Goal: Task Accomplishment & Management: Use online tool/utility

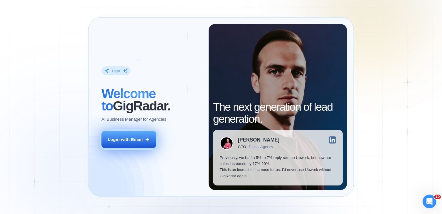
click at [141, 140] on div "Login with Email" at bounding box center [125, 139] width 35 height 6
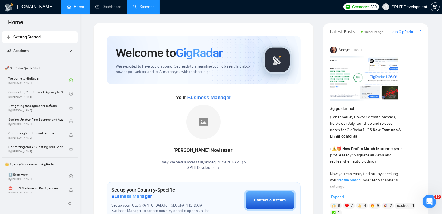
click at [145, 9] on link "Scanner" at bounding box center [143, 6] width 21 height 5
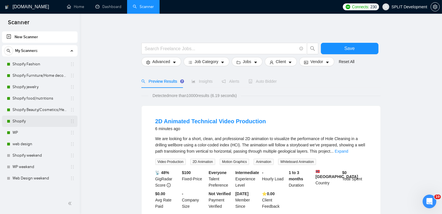
click at [25, 120] on link "Shopify" at bounding box center [40, 120] width 54 height 11
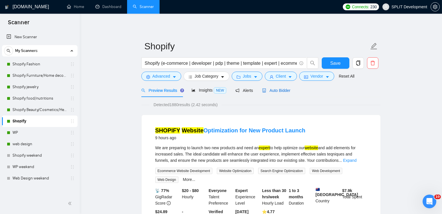
click at [284, 91] on span "Auto Bidder" at bounding box center [276, 90] width 28 height 5
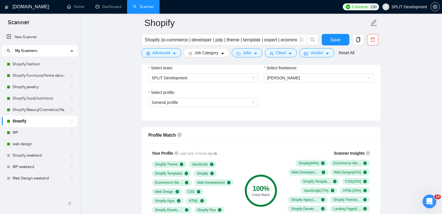
scroll to position [307, 0]
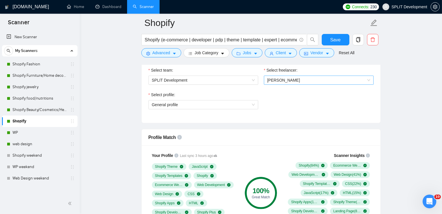
click at [295, 77] on span "[PERSON_NAME]" at bounding box center [318, 80] width 103 height 9
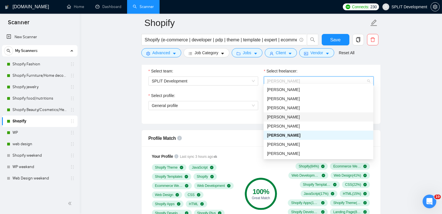
scroll to position [0, 0]
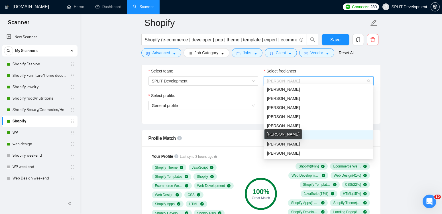
click at [285, 144] on span "[PERSON_NAME]" at bounding box center [283, 144] width 33 height 5
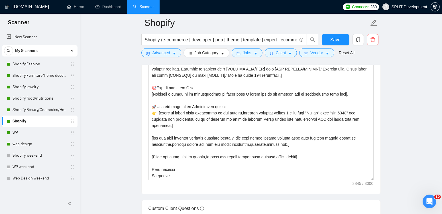
scroll to position [276, 0]
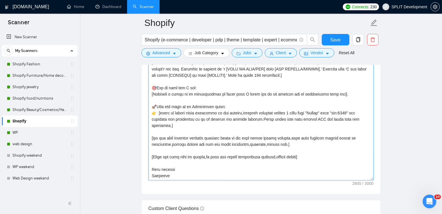
click at [157, 172] on textarea "Cover letter template:" at bounding box center [260, 116] width 225 height 128
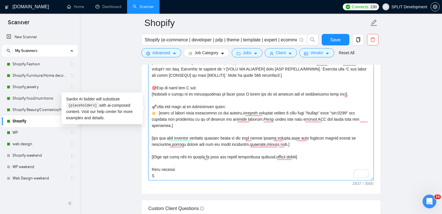
scroll to position [0, 0]
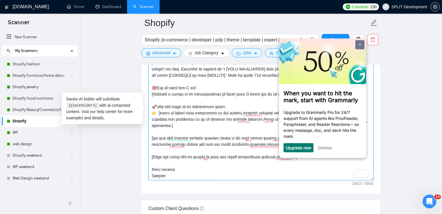
type textarea "[Folder= 1. CLNT: SimpleHuman|URL:https://[DOMAIN_NAME]/|Checkout+ShopifyFuncti…"
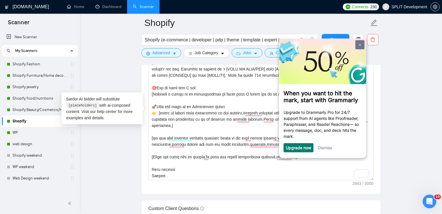
click at [359, 45] on img at bounding box center [360, 44] width 2 height 3
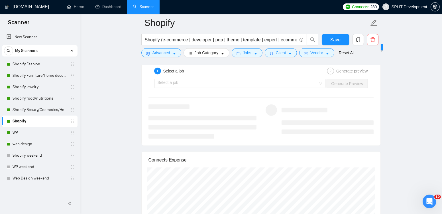
scroll to position [1104, 0]
click at [333, 39] on span "Save" at bounding box center [335, 39] width 10 height 7
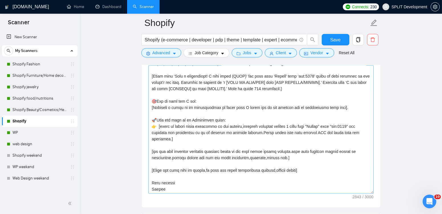
scroll to position [633, 0]
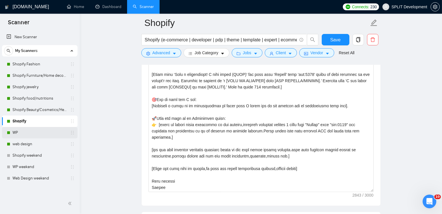
click at [23, 133] on link "WP" at bounding box center [40, 132] width 54 height 11
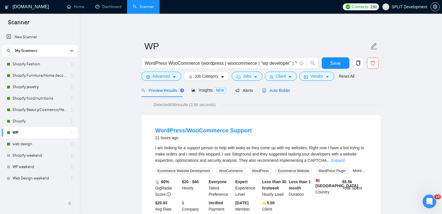
click at [277, 92] on span "Auto Bidder" at bounding box center [276, 90] width 28 height 5
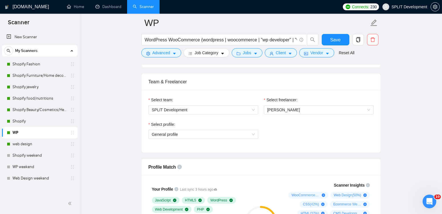
scroll to position [277, 0]
click at [325, 109] on span "[PERSON_NAME]" at bounding box center [318, 110] width 103 height 9
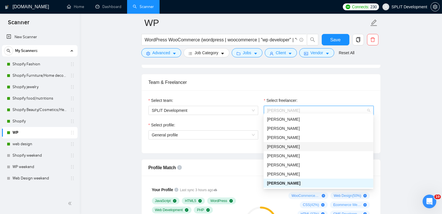
click at [320, 148] on div "[PERSON_NAME]" at bounding box center [318, 146] width 103 height 6
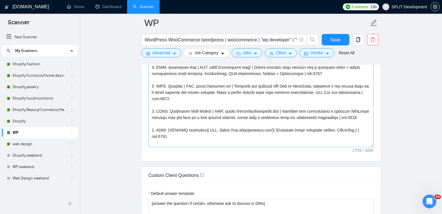
scroll to position [194, 0]
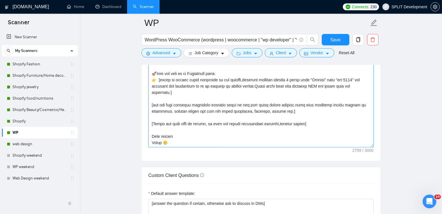
click at [154, 139] on textarea "Cover letter template:" at bounding box center [260, 83] width 225 height 128
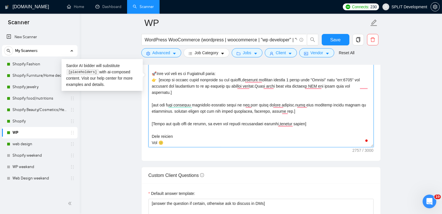
type textarea "[Loremi= 1. DOLO: Sita | CON: adipi://elit.se/ | Doeiusmod t incidi utlabor etd…"
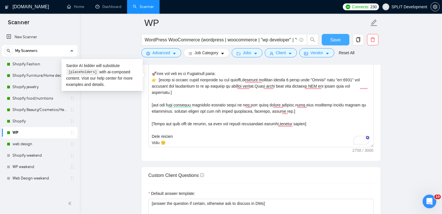
click at [335, 35] on button "Save" at bounding box center [336, 39] width 28 height 11
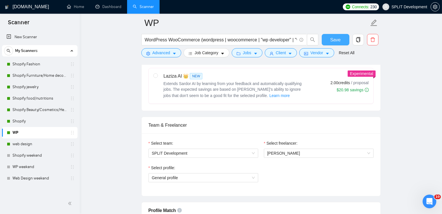
scroll to position [0, 0]
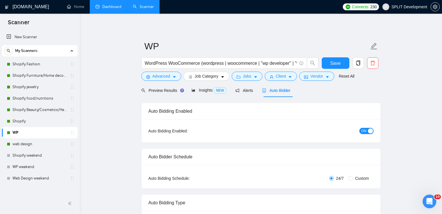
click at [109, 8] on link "Dashboard" at bounding box center [108, 6] width 26 height 5
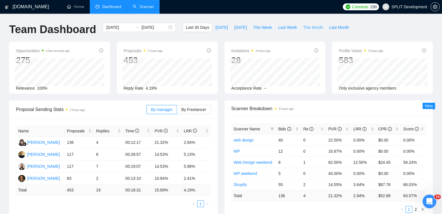
click at [317, 27] on span "This Month" at bounding box center [313, 27] width 20 height 6
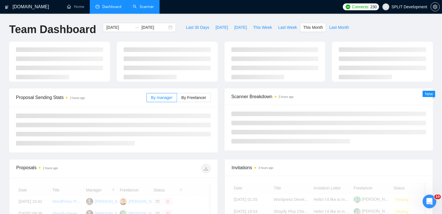
type input "[DATE]"
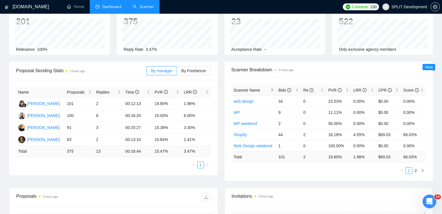
scroll to position [42, 0]
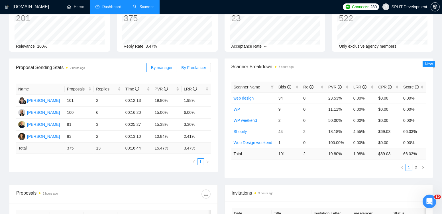
click at [188, 68] on span "By Freelancer" at bounding box center [193, 67] width 25 height 5
click at [177, 69] on input "By Freelancer" at bounding box center [177, 69] width 0 height 0
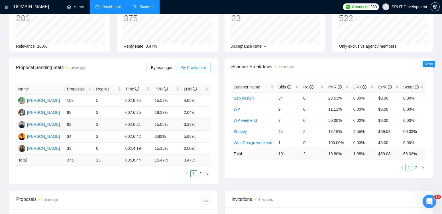
click at [196, 126] on td "3.23%" at bounding box center [196, 125] width 29 height 12
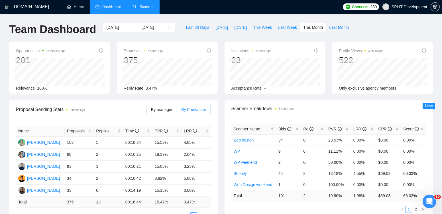
click at [142, 5] on link "Scanner" at bounding box center [143, 6] width 21 height 5
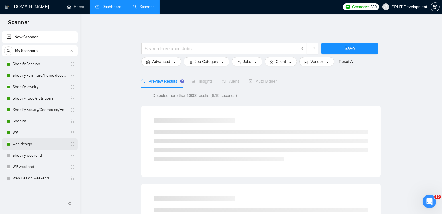
click at [29, 142] on link "web design" at bounding box center [40, 143] width 54 height 11
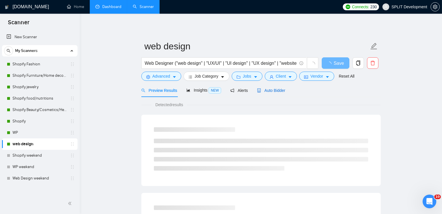
click at [282, 90] on span "Auto Bidder" at bounding box center [271, 90] width 28 height 5
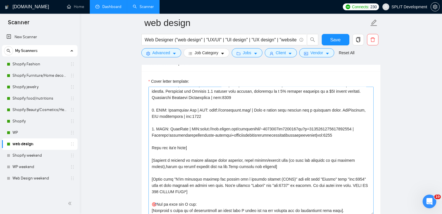
scroll to position [114, 0]
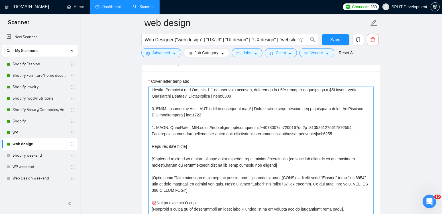
click at [352, 131] on textarea "Cover letter template:" at bounding box center [260, 151] width 225 height 128
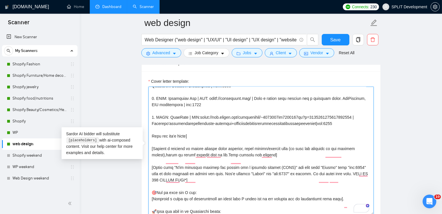
scroll to position [117, 0]
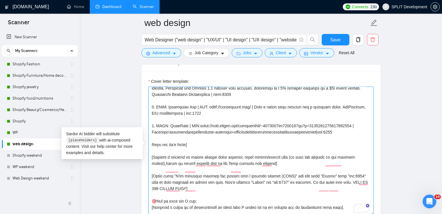
click at [357, 131] on textarea "Cover letter template:" at bounding box center [260, 151] width 225 height 128
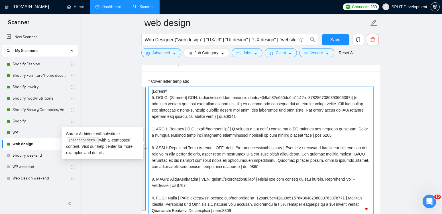
drag, startPoint x: 349, startPoint y: 187, endPoint x: 150, endPoint y: 123, distance: 208.4
click at [150, 123] on div "Cover Letter Options Cover letter template:" at bounding box center [260, 142] width 239 height 174
paste textarea "12. CLNT: JobBee | URL: [URL][DOMAIN_NAME][PHONE_NUMBER] | Job Search Mobile Ap…"
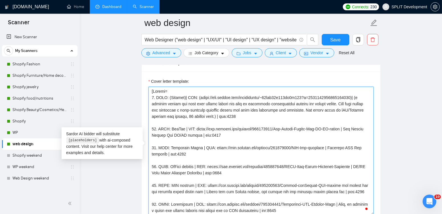
click at [155, 126] on textarea "Cover letter template:" at bounding box center [260, 151] width 225 height 128
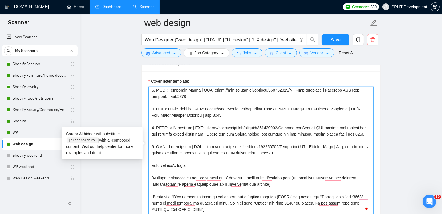
click at [321, 150] on textarea "Cover letter template:" at bounding box center [260, 151] width 225 height 128
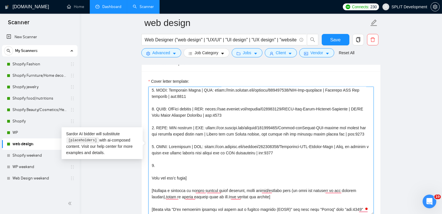
paste textarea "CLNT: PetaJane | URL: [URL][DOMAIN_NAME] | Skincare cosmetic. Designed and laun…"
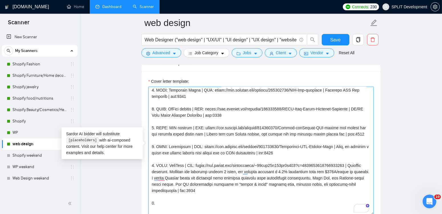
click at [188, 168] on textarea "Cover letter template:" at bounding box center [260, 151] width 225 height 128
drag, startPoint x: 188, startPoint y: 168, endPoint x: 262, endPoint y: 168, distance: 74.4
click at [262, 168] on textarea "Cover letter template:" at bounding box center [260, 151] width 225 height 128
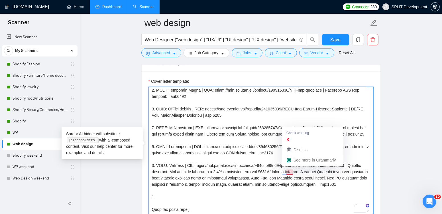
click at [292, 170] on textarea "Cover letter template:" at bounding box center [260, 151] width 225 height 128
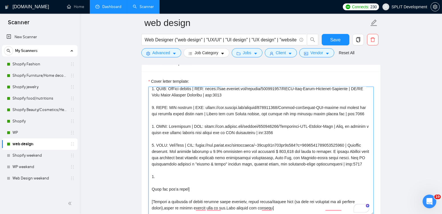
scroll to position [78, 0]
click at [215, 177] on textarea "Cover letter template:" at bounding box center [260, 151] width 225 height 128
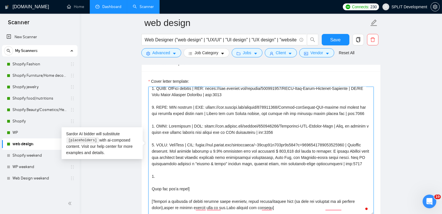
paste textarea "To enrich screen reader interactions, please activate Accessibility in Grammarl…"
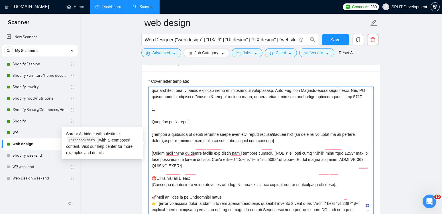
scroll to position [118, 0]
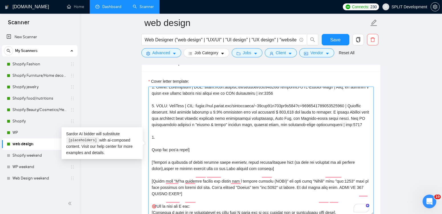
click at [216, 140] on textarea "Cover letter template:" at bounding box center [260, 151] width 225 height 128
paste textarea "To enrich screen reader interactions, please activate Accessibility in Grammarl…"
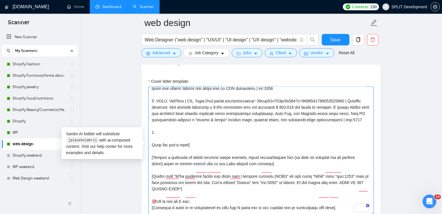
click at [205, 133] on textarea "Cover letter template:" at bounding box center [260, 151] width 225 height 128
paste textarea "To enrich screen reader interactions, please activate Accessibility in Grammarl…"
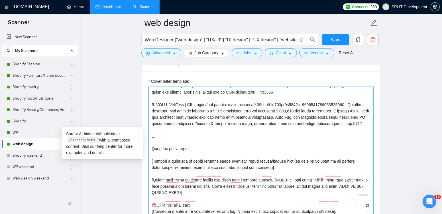
click at [223, 138] on textarea "Cover letter template:" at bounding box center [260, 151] width 225 height 128
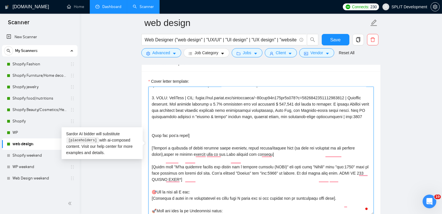
type textarea "[Folder= 1. CLNT: (Bookalo)| URL: (https://[DOMAIN_NAME]/freelancers/~01bfc23c6…"
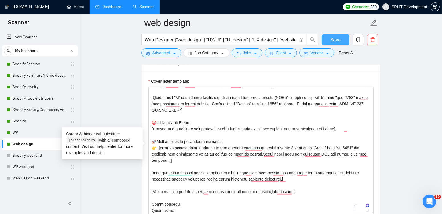
click at [329, 39] on button "Save" at bounding box center [336, 39] width 28 height 11
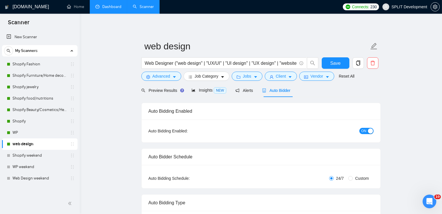
click at [107, 7] on link "Dashboard" at bounding box center [108, 6] width 26 height 5
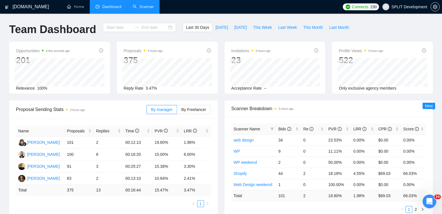
type input "[DATE]"
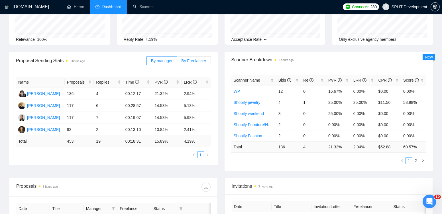
click at [190, 60] on span "By Freelancer" at bounding box center [193, 60] width 25 height 5
click at [177, 62] on input "By Freelancer" at bounding box center [177, 62] width 0 height 0
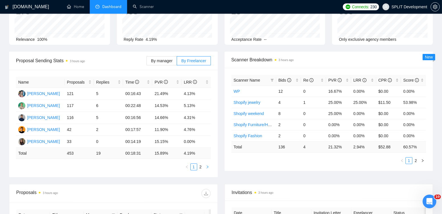
click at [206, 167] on button "button" at bounding box center [207, 166] width 7 height 7
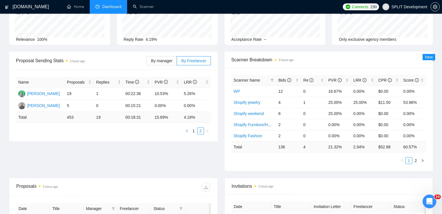
click at [187, 129] on icon "left" at bounding box center [186, 130] width 3 height 3
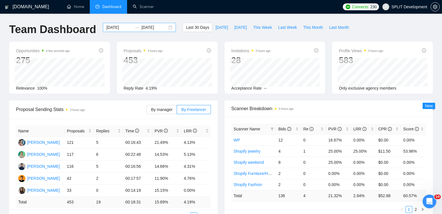
click at [166, 27] on div "[DATE] [DATE]" at bounding box center [139, 27] width 73 height 9
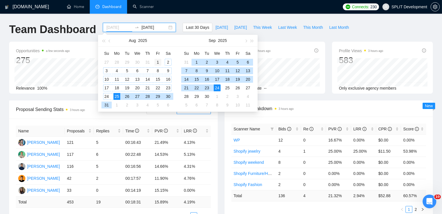
type input "[DATE]"
click at [157, 62] on div "1" at bounding box center [157, 62] width 7 height 7
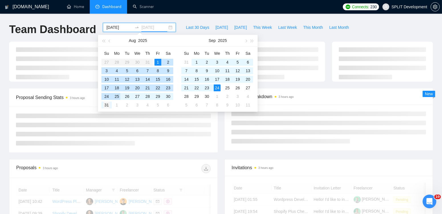
type input "[DATE]"
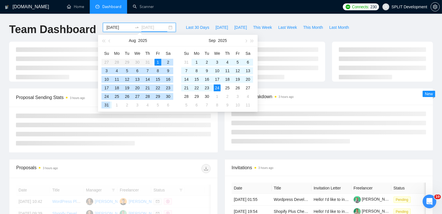
click at [106, 105] on div "31" at bounding box center [106, 104] width 7 height 7
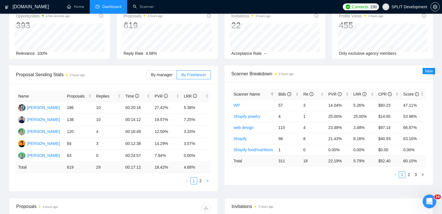
click at [207, 180] on icon "right" at bounding box center [208, 180] width 2 height 3
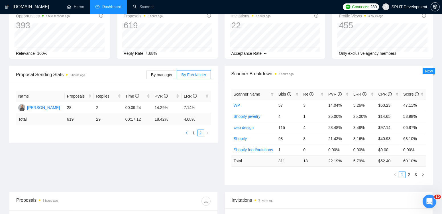
click at [188, 132] on icon "left" at bounding box center [186, 132] width 3 height 3
